Goal: Transaction & Acquisition: Purchase product/service

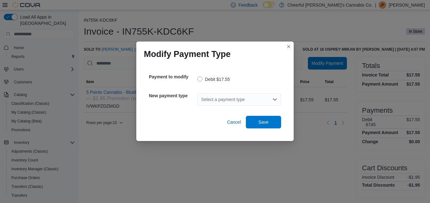
click at [272, 98] on icon "Open list of options" at bounding box center [274, 99] width 5 height 5
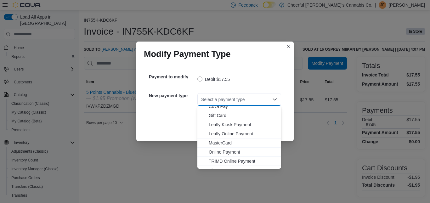
scroll to position [28, 0]
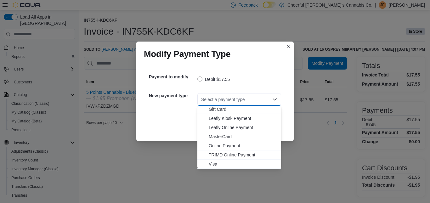
click at [213, 163] on span "Visa" at bounding box center [243, 164] width 69 height 6
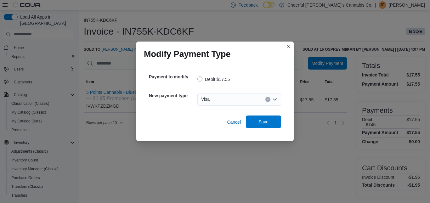
click at [259, 120] on span "Save" at bounding box center [263, 122] width 10 height 6
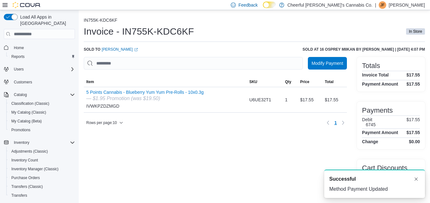
scroll to position [0, 0]
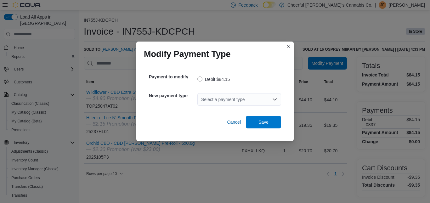
click at [274, 100] on icon "Open list of options" at bounding box center [275, 99] width 4 height 2
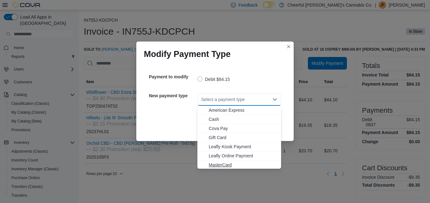
scroll to position [28, 0]
click at [215, 160] on button "Visa" at bounding box center [239, 164] width 84 height 9
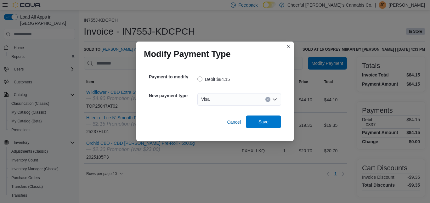
click at [259, 123] on span "Save" at bounding box center [263, 122] width 10 height 6
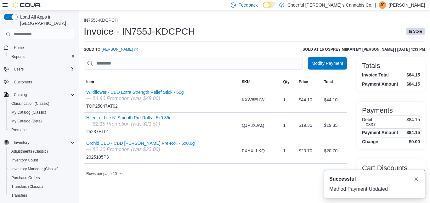
scroll to position [0, 0]
